Goal: Transaction & Acquisition: Purchase product/service

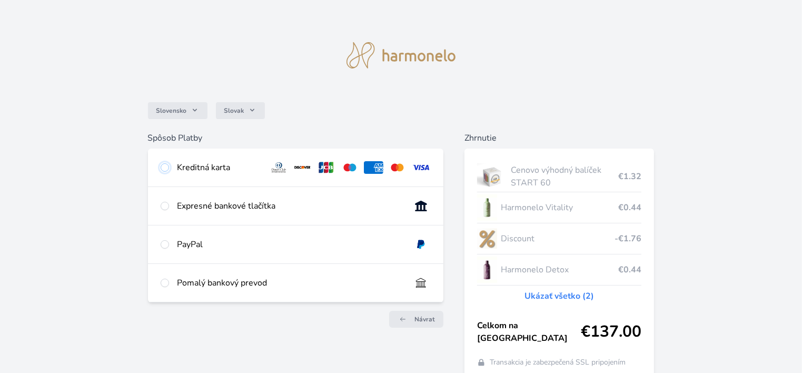
click at [166, 167] on input "radio" at bounding box center [165, 167] width 8 height 8
radio input "true"
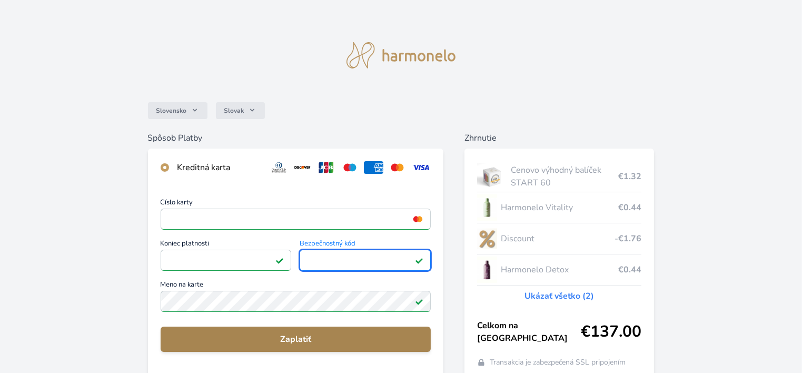
click at [301, 338] on span "Zaplatiť" at bounding box center [295, 339] width 253 height 13
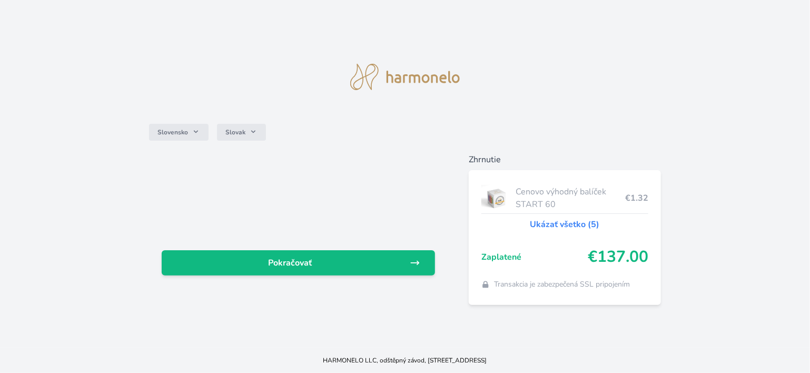
click at [550, 221] on link "Ukázať všetko (5)" at bounding box center [565, 224] width 70 height 13
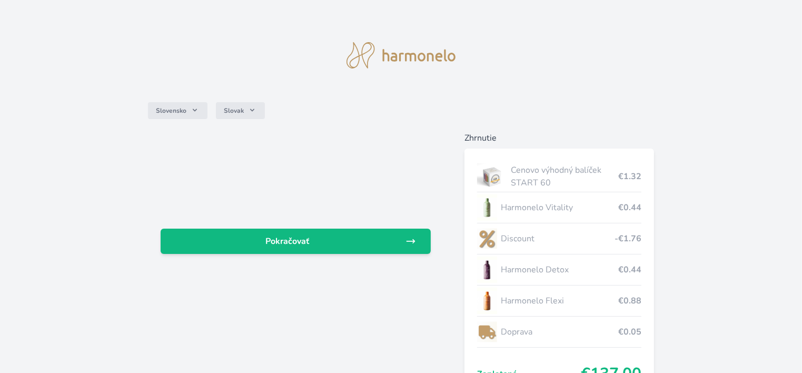
click at [764, 227] on div "Slovensko Slovak Pokračovať Zhrnutie Cenovo výhodný balíček START 60 €1.32 Harm…" at bounding box center [401, 221] width 802 height 443
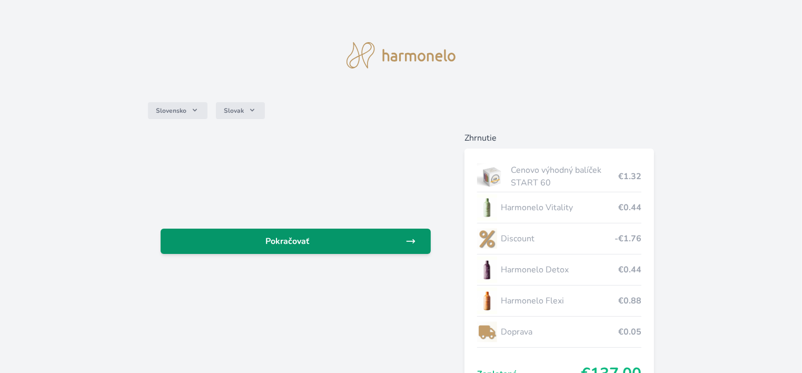
click at [412, 240] on icon at bounding box center [410, 241] width 11 height 11
